Goal: Task Accomplishment & Management: Complete application form

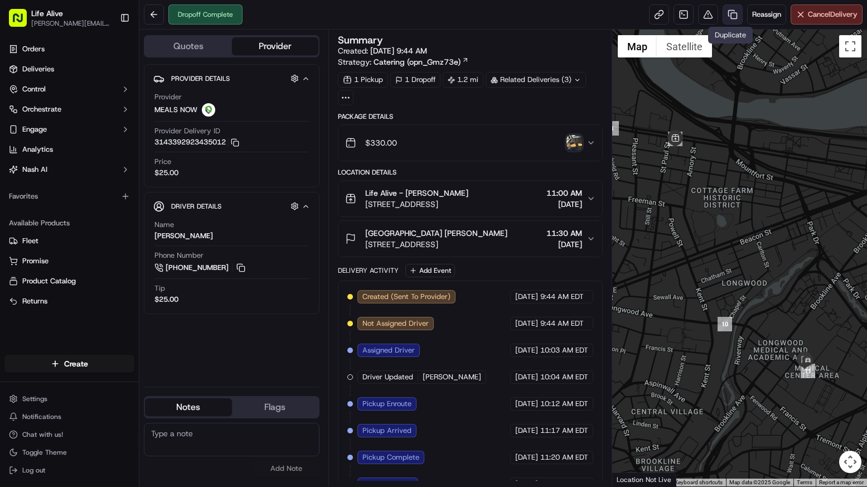
click at [724, 16] on link at bounding box center [733, 14] width 20 height 20
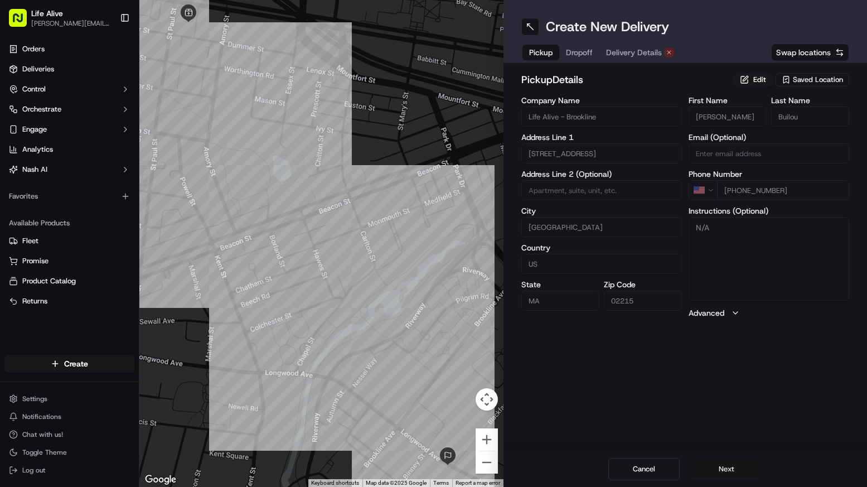
click at [714, 465] on button "Next" at bounding box center [726, 469] width 71 height 22
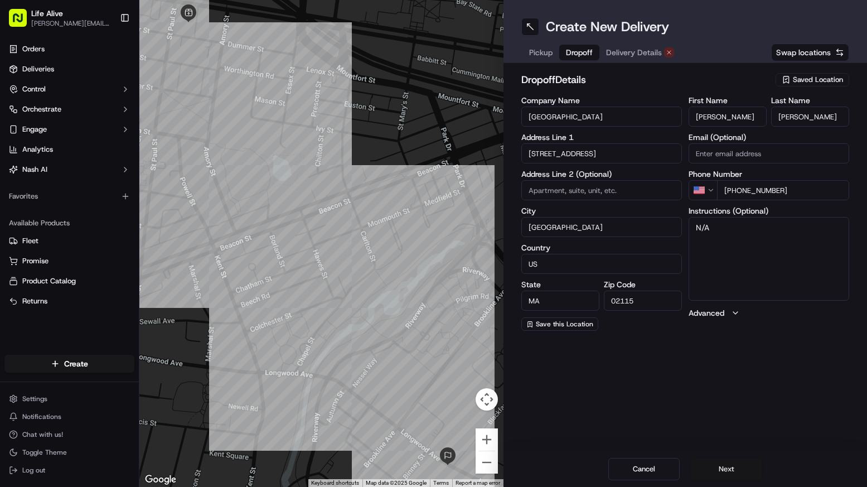
click at [714, 465] on button "Next" at bounding box center [726, 469] width 71 height 22
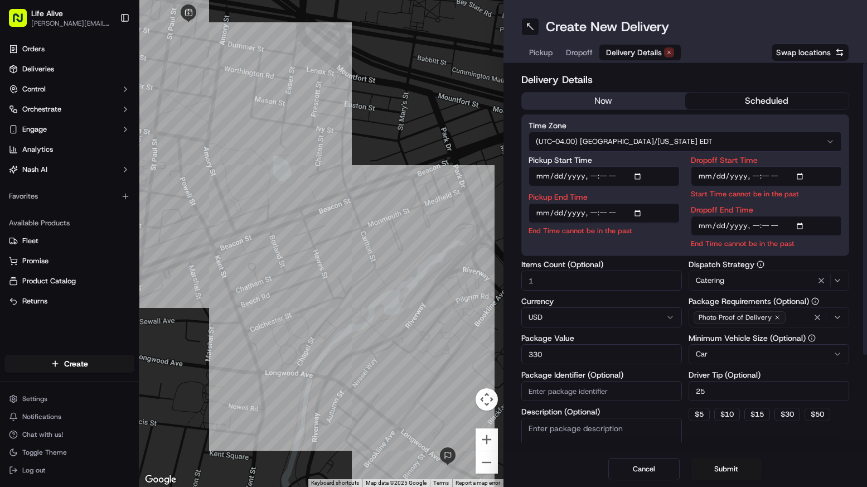
click at [585, 56] on span "Dropoff" at bounding box center [579, 52] width 27 height 11
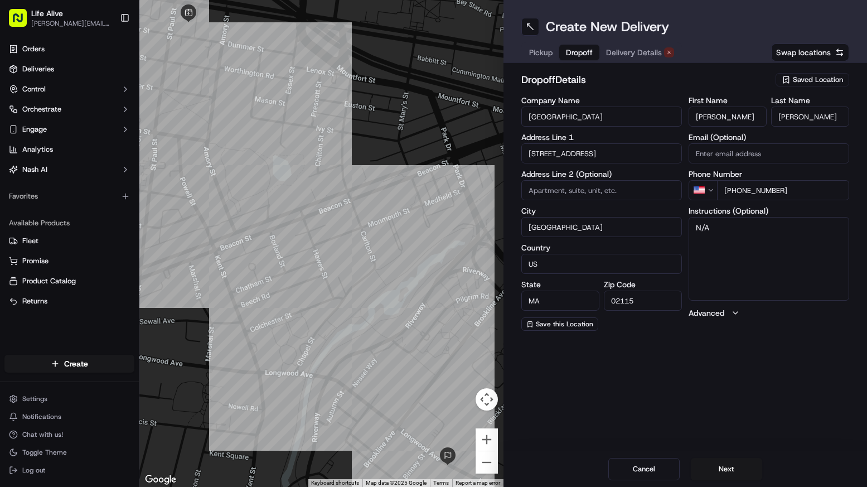
click at [636, 50] on span "Delivery Details" at bounding box center [634, 52] width 56 height 11
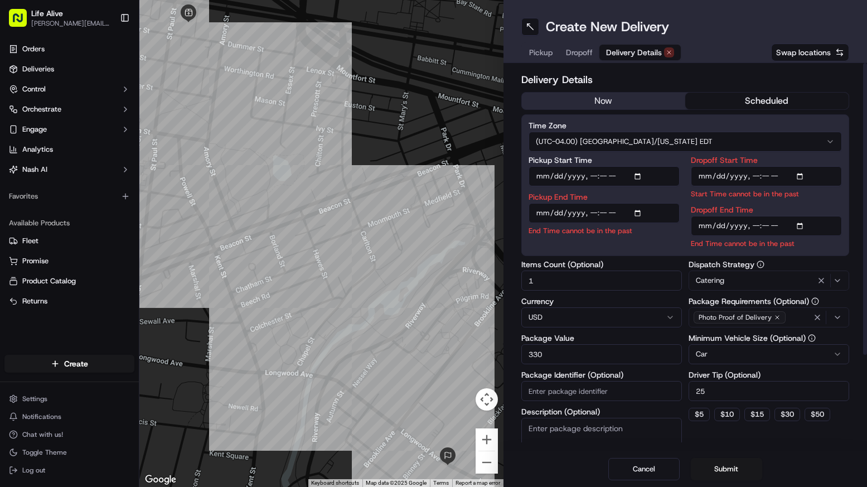
click at [718, 224] on input "Dropoff End Time" at bounding box center [766, 226] width 151 height 20
type input "[DATE]T11:30"
click at [721, 181] on input "Dropoff Start Time" at bounding box center [766, 176] width 151 height 20
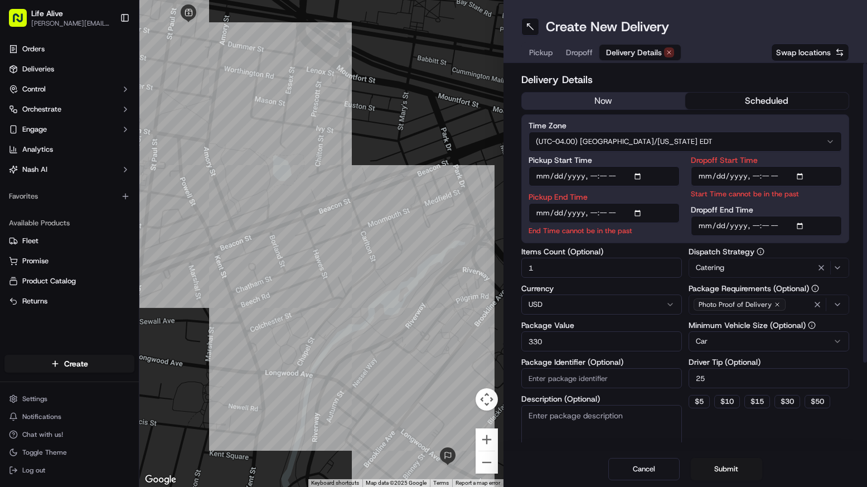
type input "[DATE]T11:15"
click at [589, 213] on input "Pickup End Time" at bounding box center [604, 213] width 151 height 20
click at [606, 213] on input "Pickup End Time" at bounding box center [604, 213] width 151 height 20
type input "[DATE]T11:05"
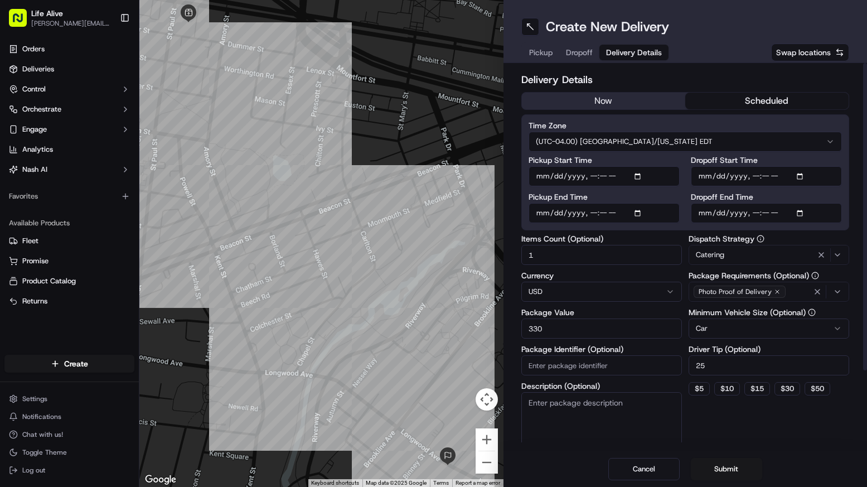
click at [684, 195] on div "Pickup Start Time Pickup End Time Dropoff Start Time Dropoff End Time" at bounding box center [686, 189] width 314 height 67
click at [728, 364] on input "25" at bounding box center [769, 365] width 161 height 20
type input "20"
click at [712, 467] on button "Submit" at bounding box center [726, 469] width 71 height 22
